Goal: Information Seeking & Learning: Learn about a topic

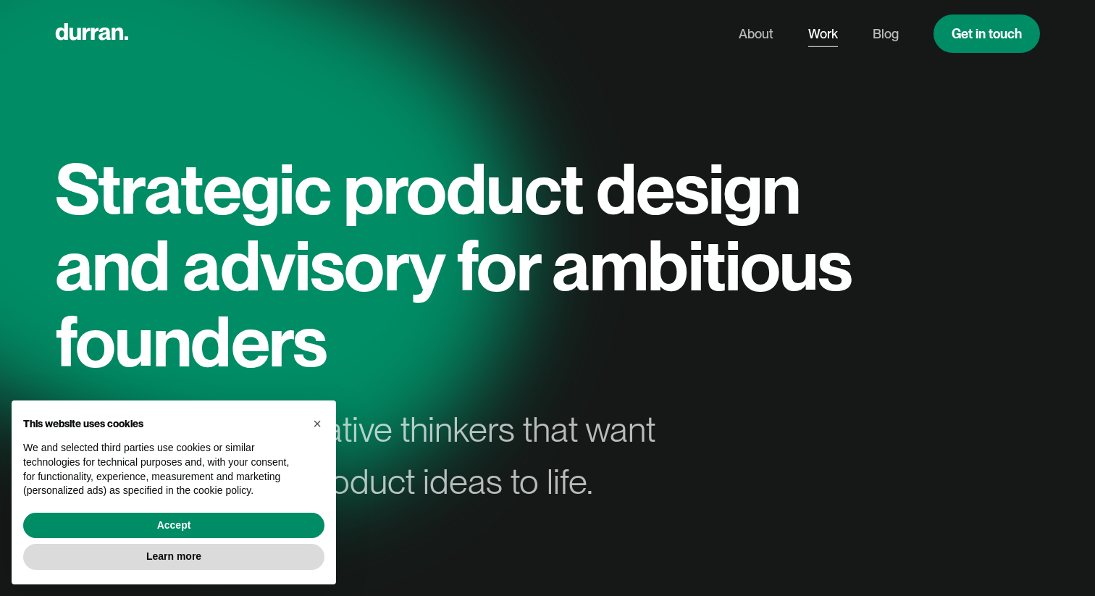
click at [824, 25] on link "Work" at bounding box center [824, 34] width 30 height 28
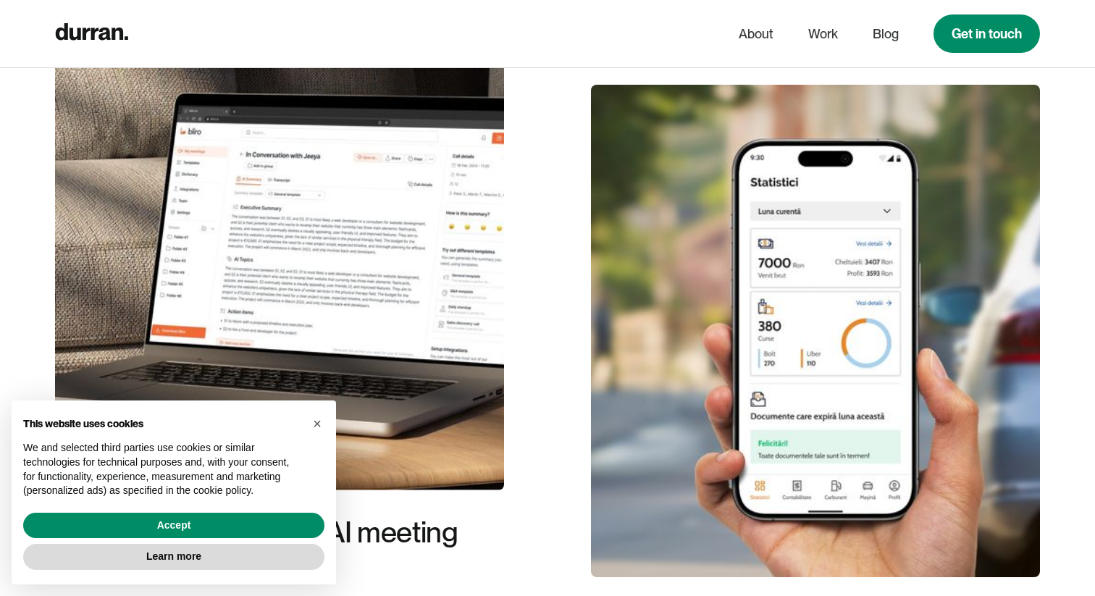
scroll to position [569, 0]
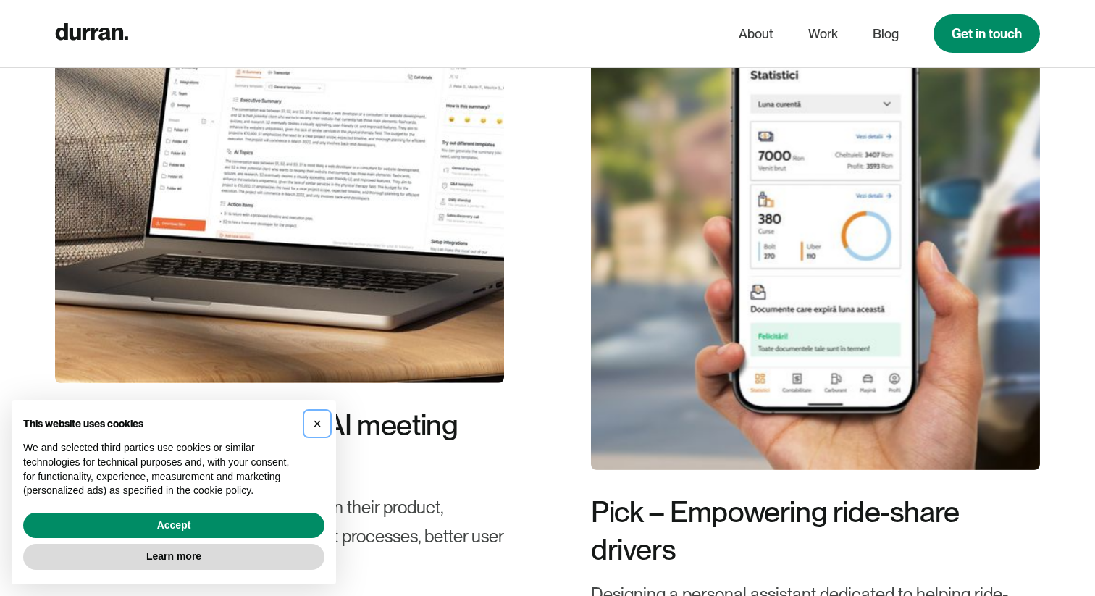
click at [319, 426] on span "×" at bounding box center [317, 424] width 9 height 16
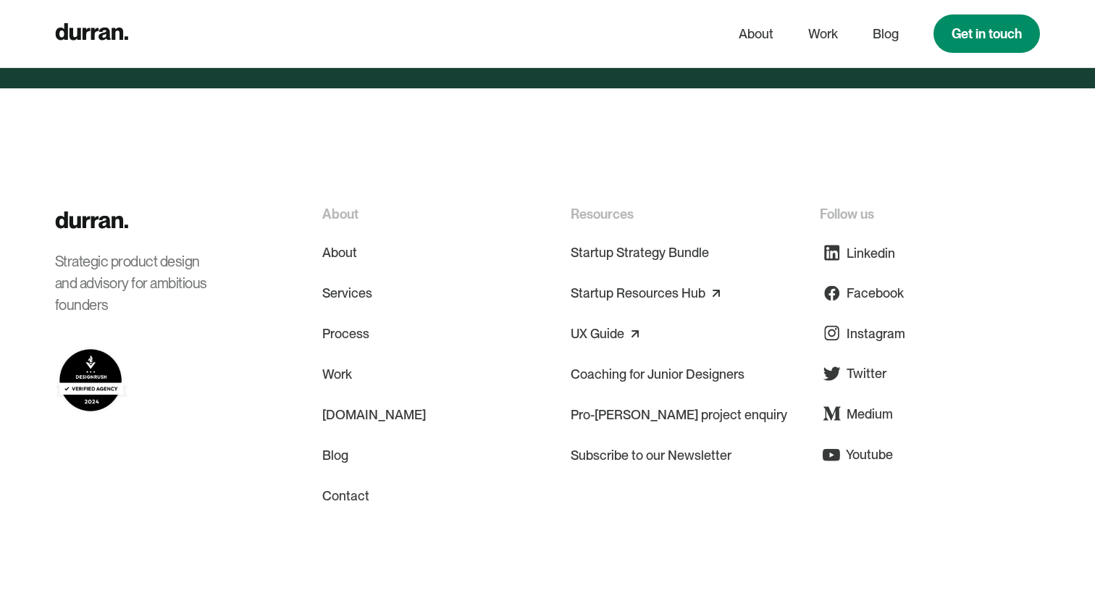
scroll to position [5604, 0]
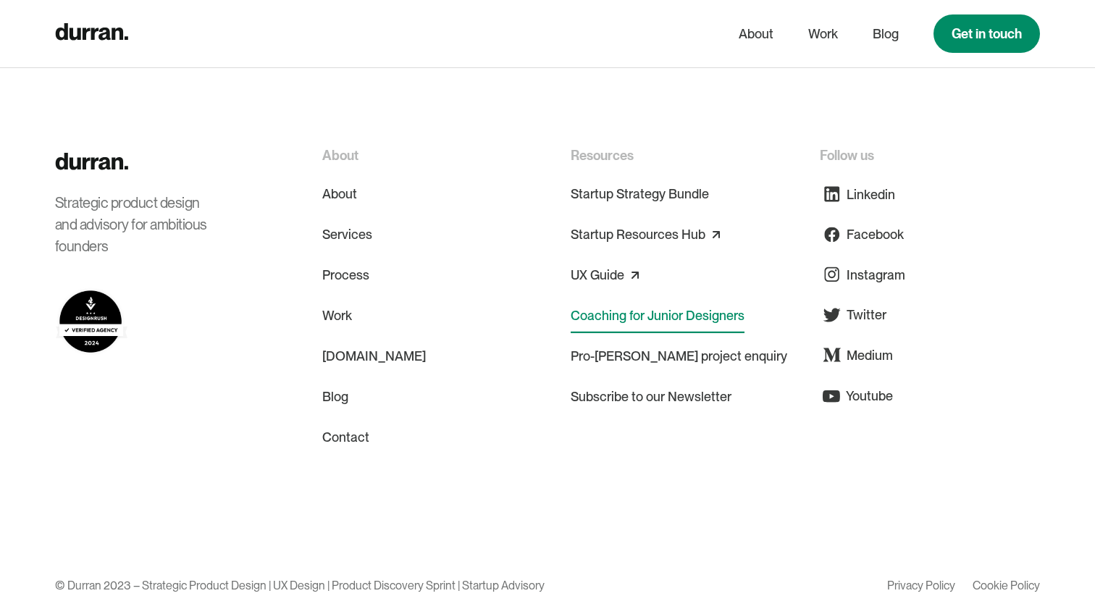
click at [583, 298] on link "Coaching for Junior Designers" at bounding box center [658, 315] width 174 height 35
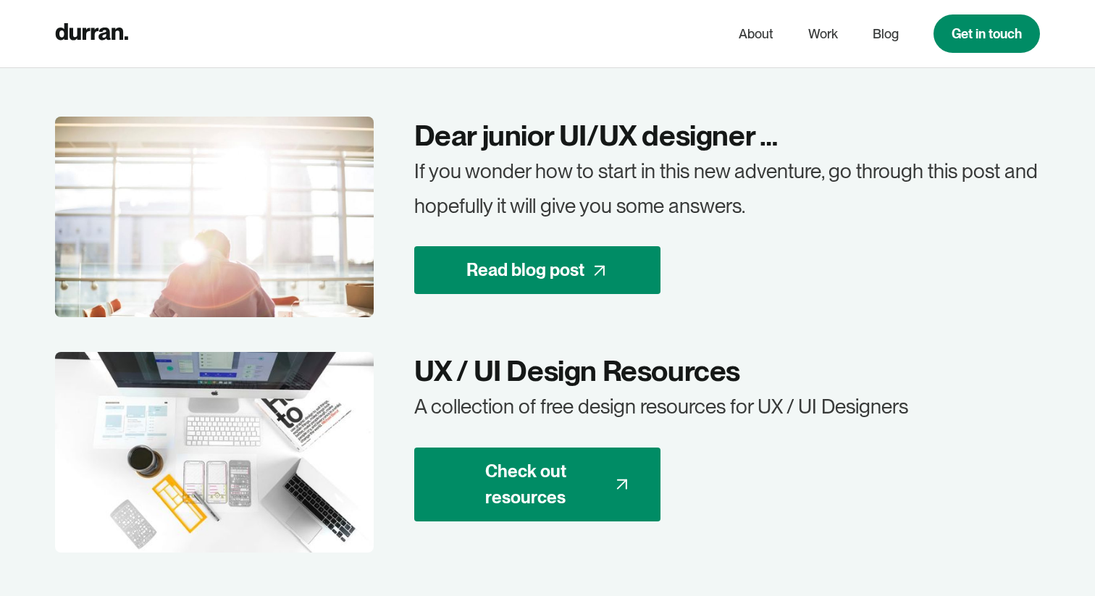
scroll to position [2891, 0]
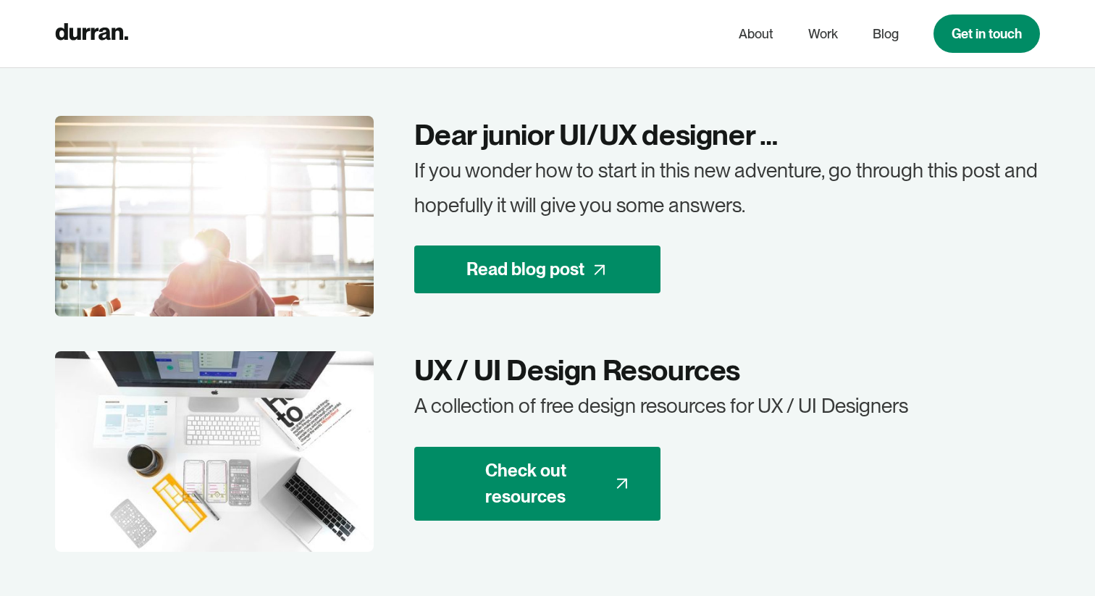
click at [583, 284] on link "Read blog post" at bounding box center [537, 270] width 246 height 48
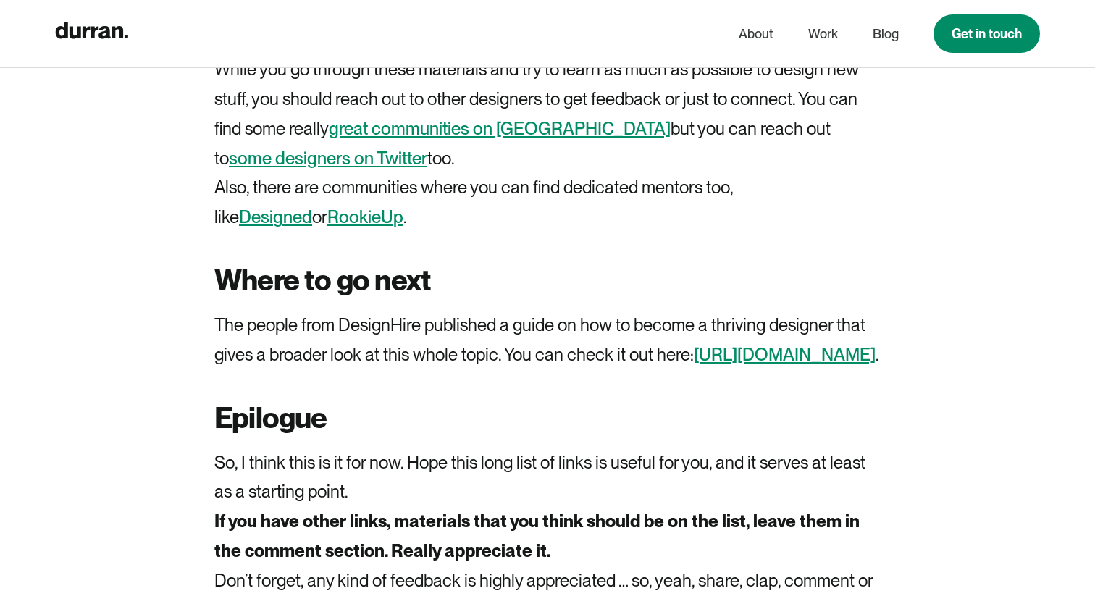
scroll to position [3311, 0]
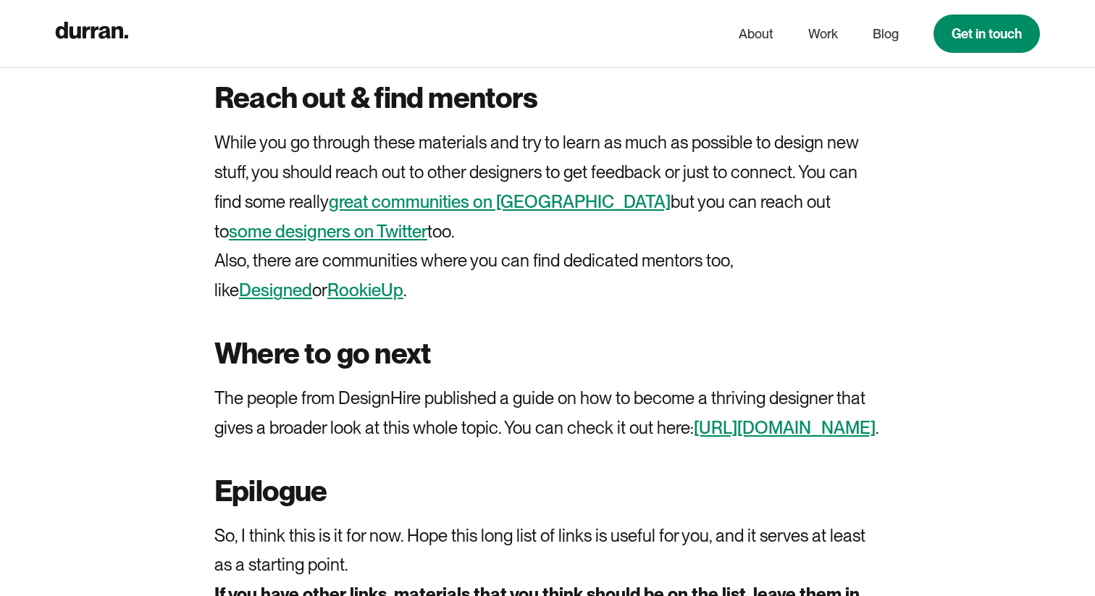
click at [496, 206] on link "great communities on Slack" at bounding box center [500, 201] width 342 height 21
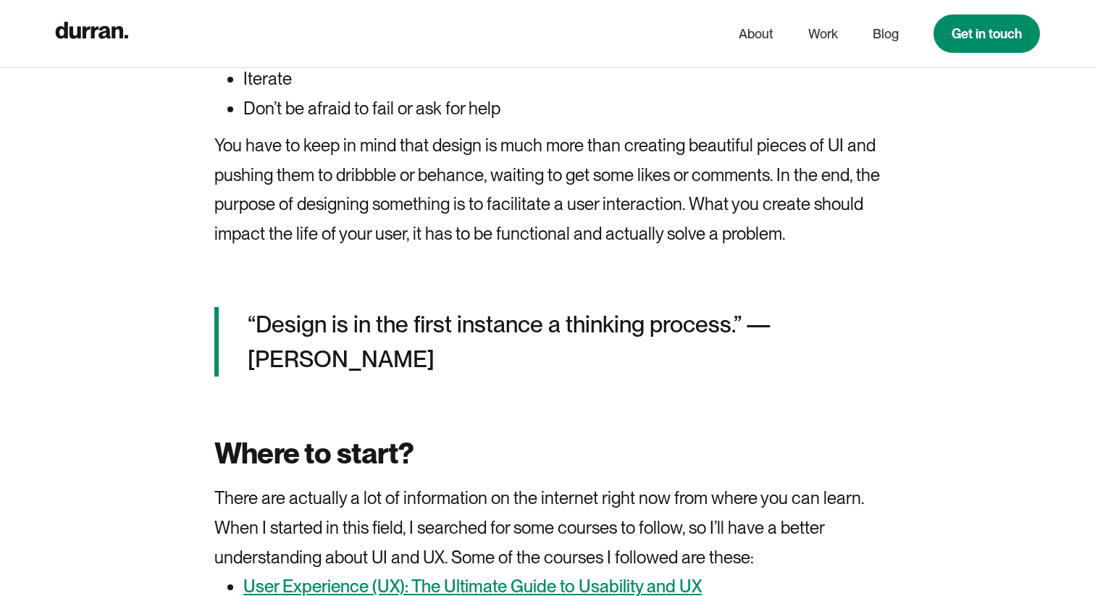
scroll to position [1350, 0]
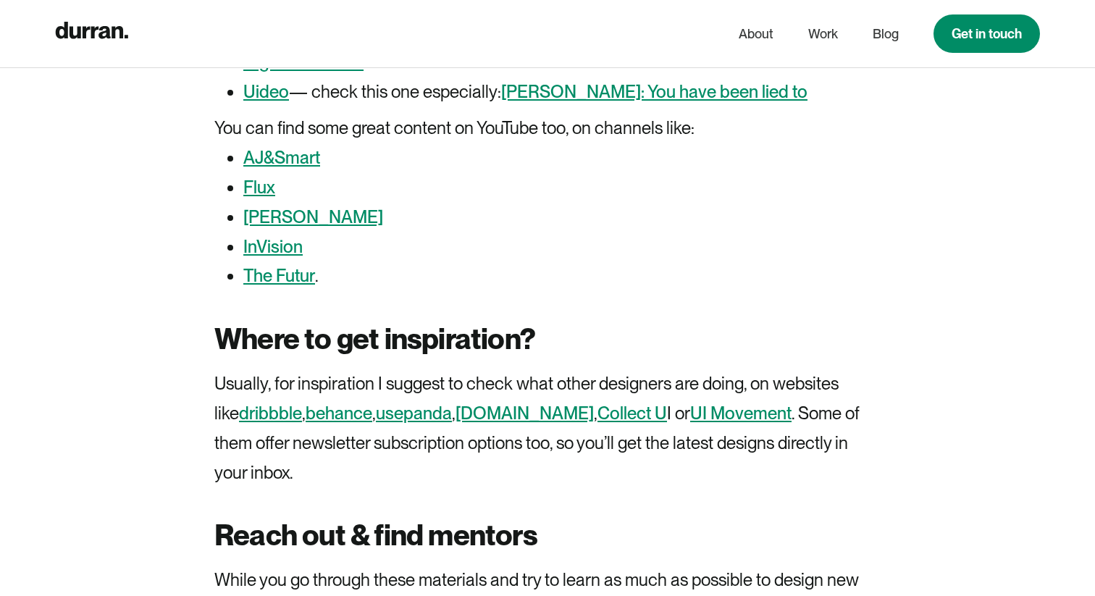
click at [256, 356] on strong "Where to get inspiration?" at bounding box center [374, 339] width 321 height 35
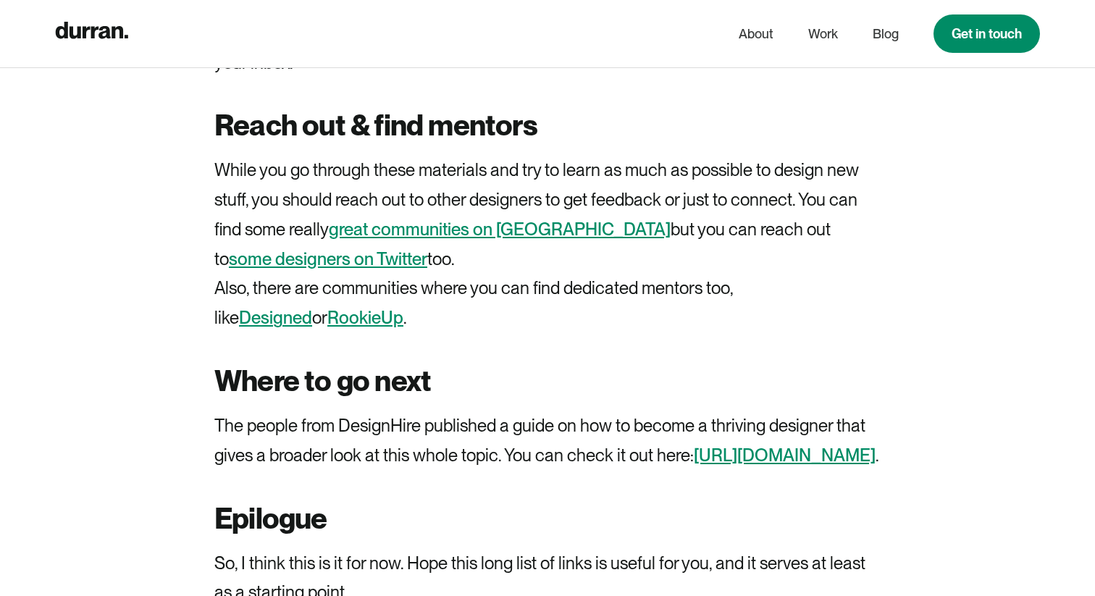
scroll to position [3296, 0]
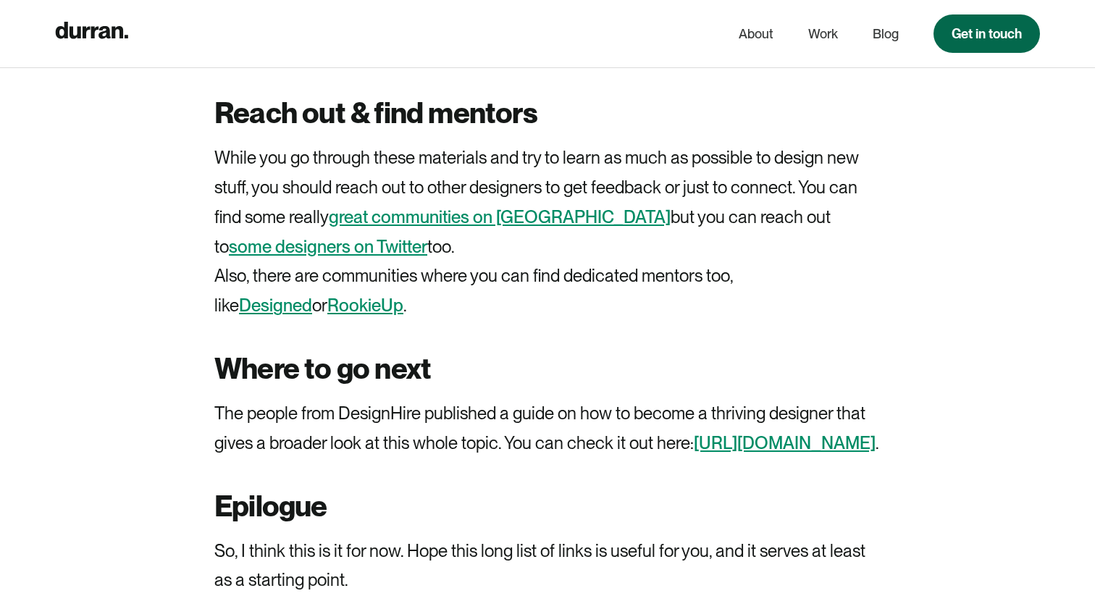
click at [1009, 24] on link "Get in touch" at bounding box center [987, 33] width 106 height 38
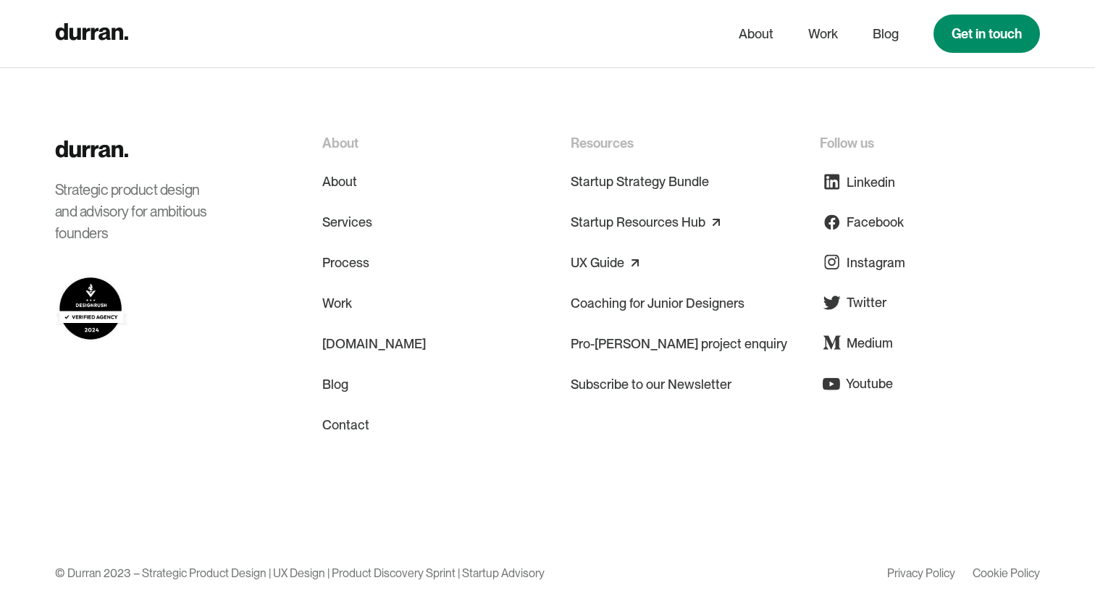
scroll to position [1282, 0]
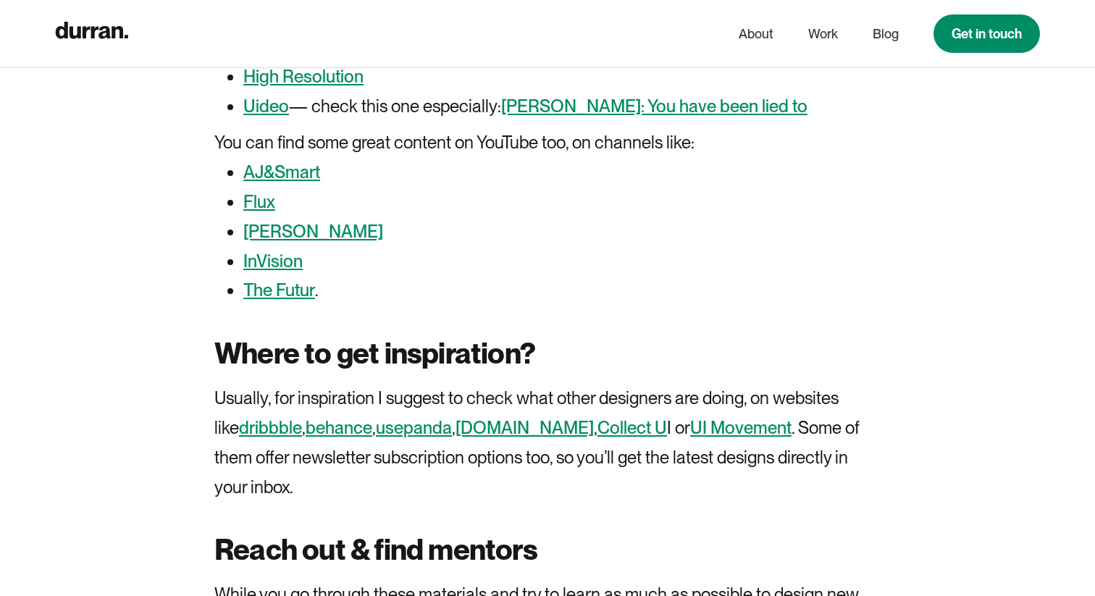
scroll to position [2833, 0]
